Goal: Check status: Check status

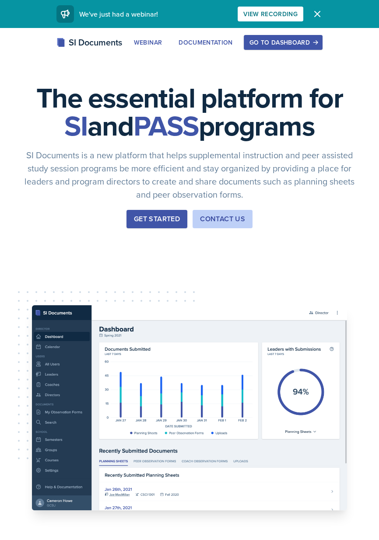
click at [298, 47] on button "Go to Dashboard" at bounding box center [283, 42] width 79 height 15
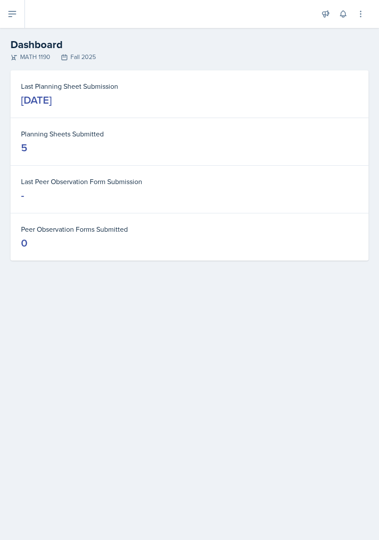
click at [13, 17] on icon at bounding box center [12, 14] width 10 height 10
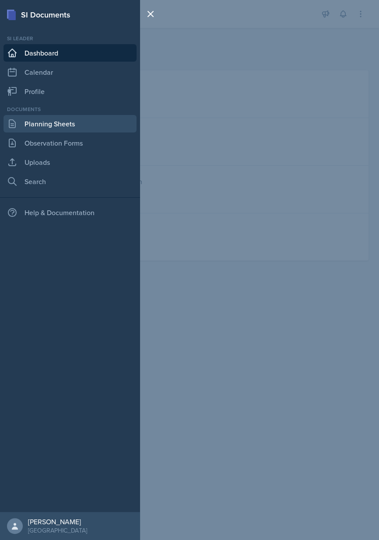
click at [94, 124] on link "Planning Sheets" at bounding box center [69, 123] width 133 height 17
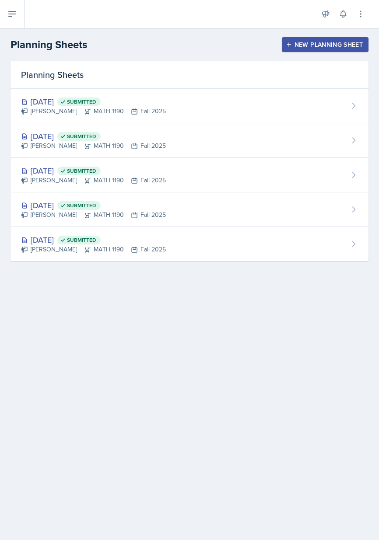
click at [58, 137] on div "[DATE] Submitted" at bounding box center [93, 136] width 145 height 12
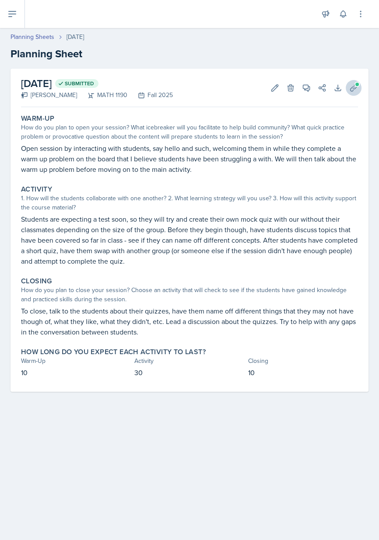
click at [358, 91] on button "Uploads" at bounding box center [353, 88] width 16 height 16
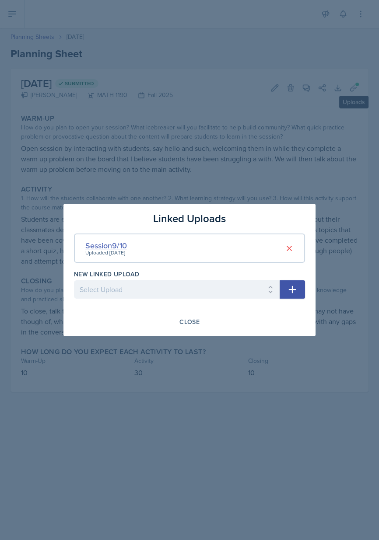
click at [110, 248] on div "Session9/10" at bounding box center [106, 246] width 42 height 12
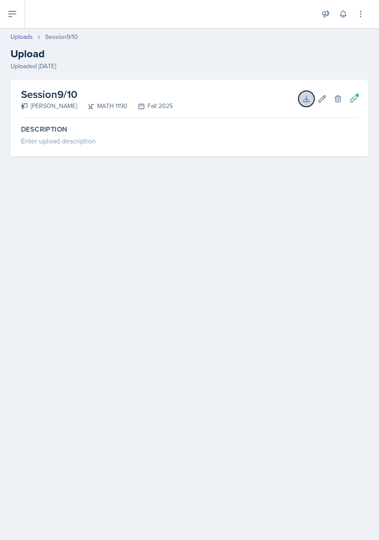
click at [307, 99] on icon at bounding box center [306, 99] width 6 height 6
